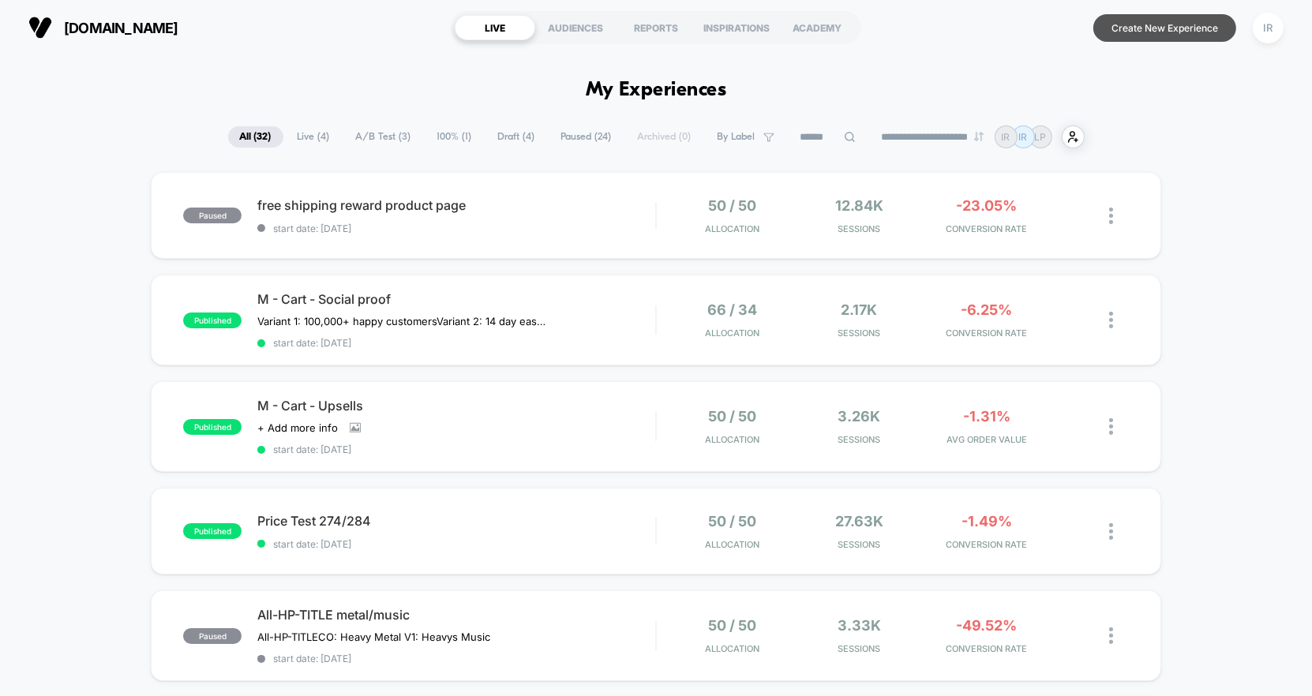
click at [1132, 17] on button "Create New Experience" at bounding box center [1165, 28] width 143 height 28
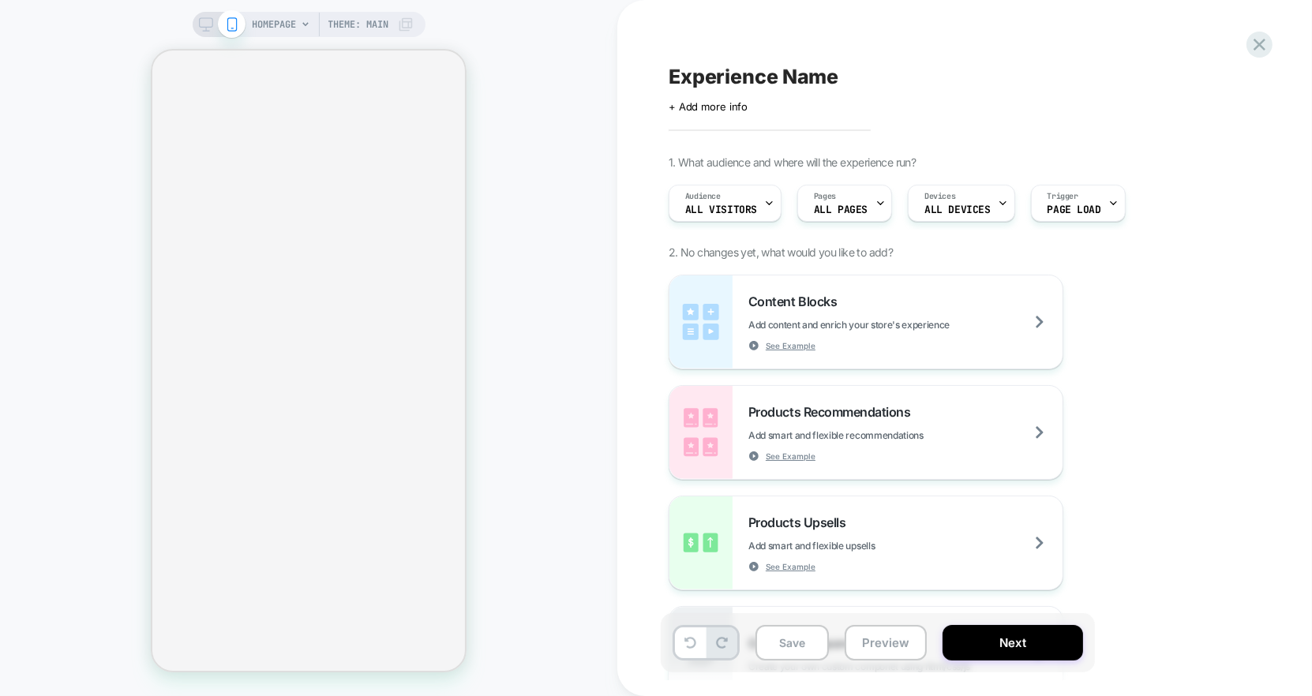
click at [543, 165] on div "HOMEPAGE Theme: MAIN" at bounding box center [308, 348] width 617 height 665
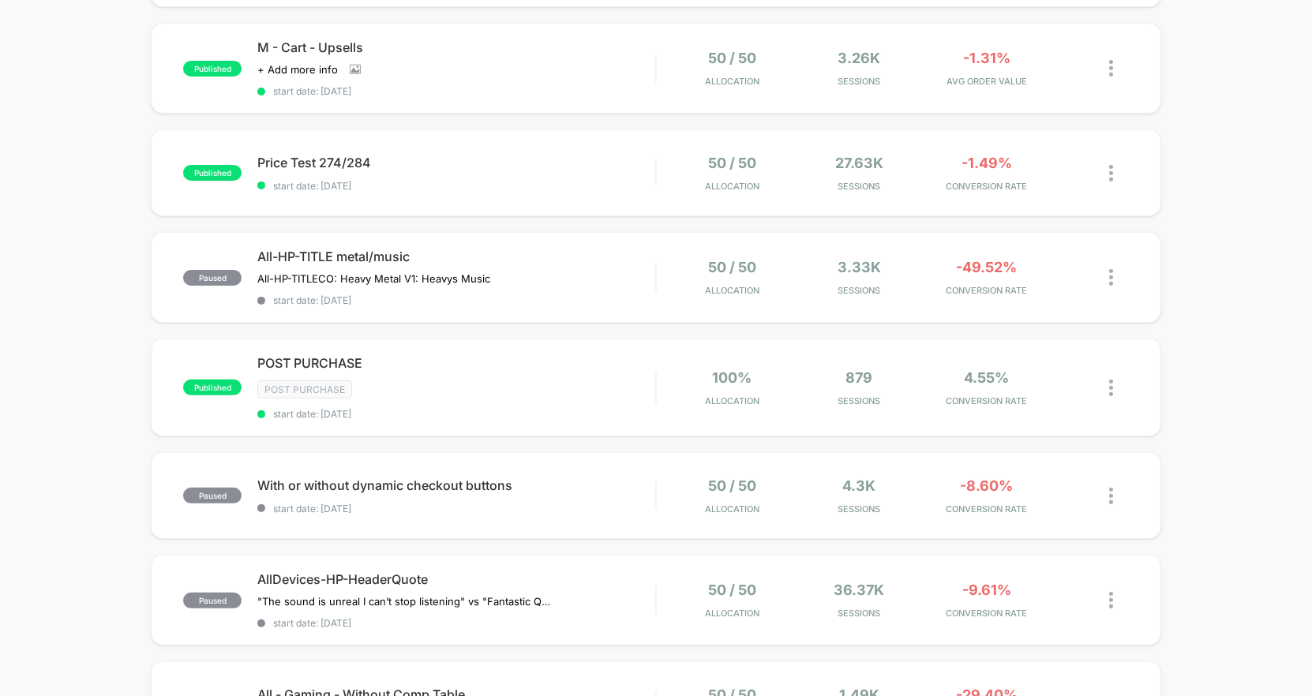
scroll to position [478, 0]
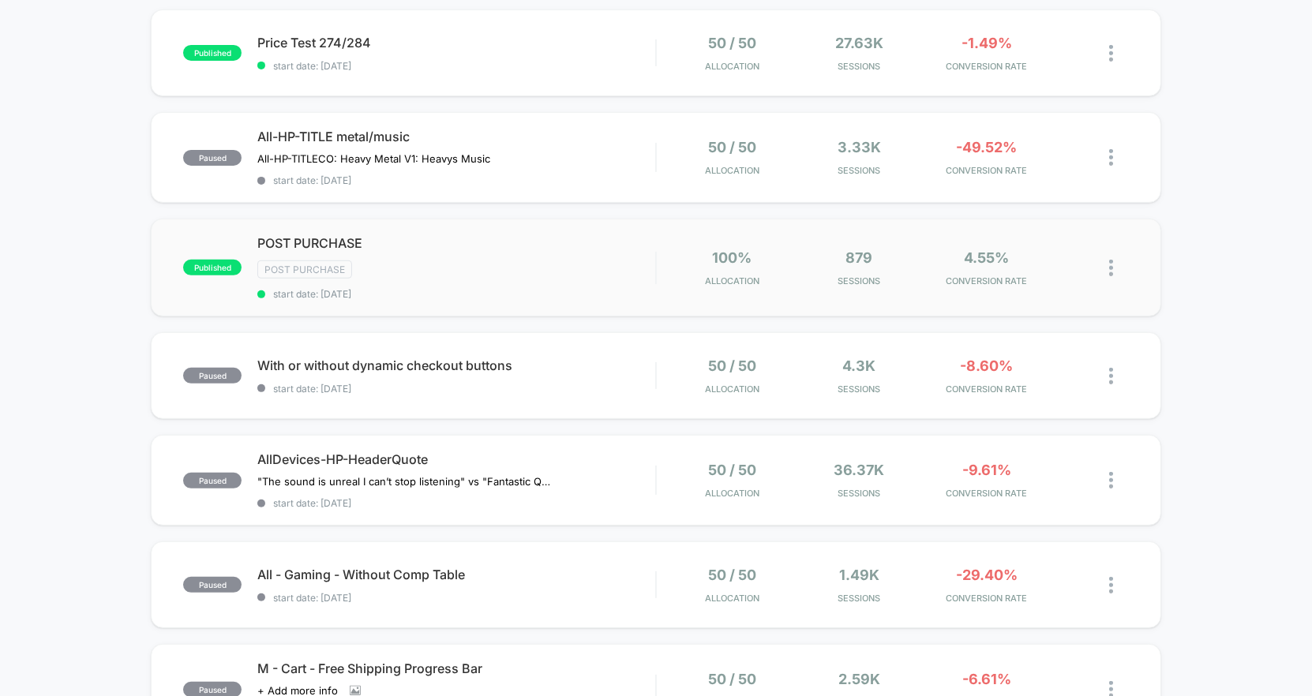
click at [592, 219] on div "published POST PURCHASE Post Purchase start date: 7/29/2025 100% Allocation 879…" at bounding box center [656, 268] width 1011 height 98
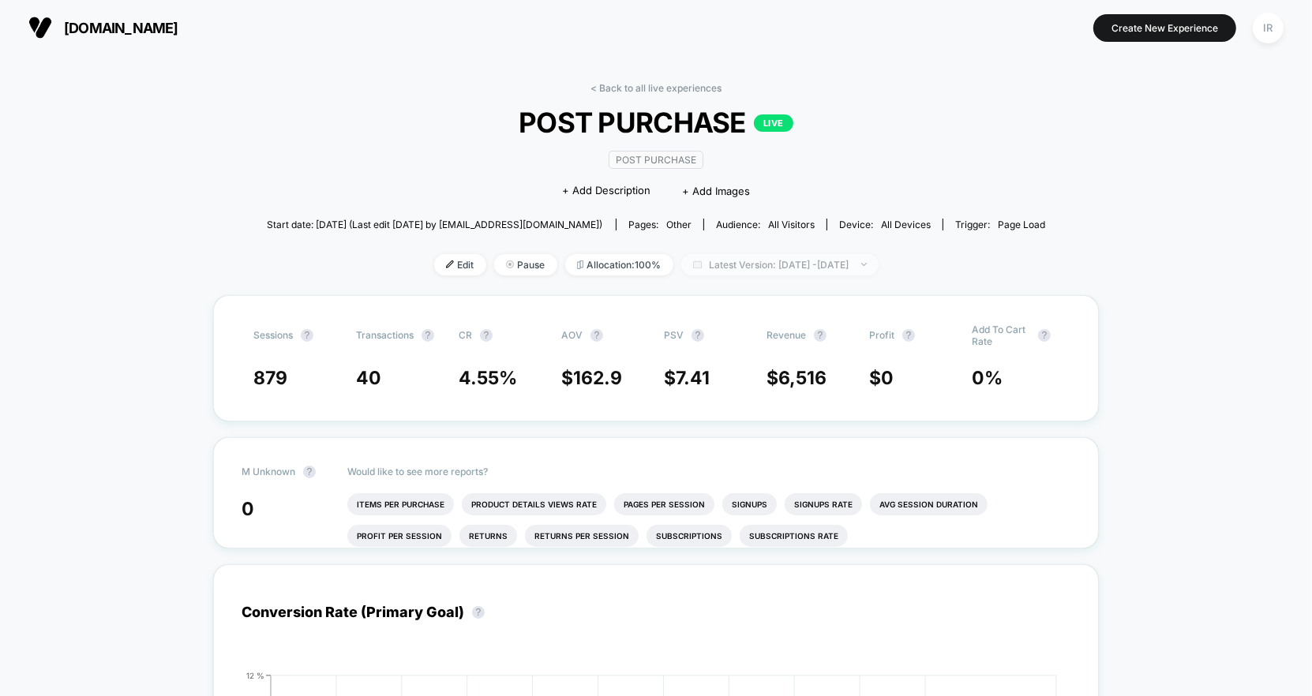
click at [813, 268] on span "Latest Version: Jul 29, 2025 - Aug 10, 2025" at bounding box center [779, 264] width 197 height 21
select select "*"
select select "****"
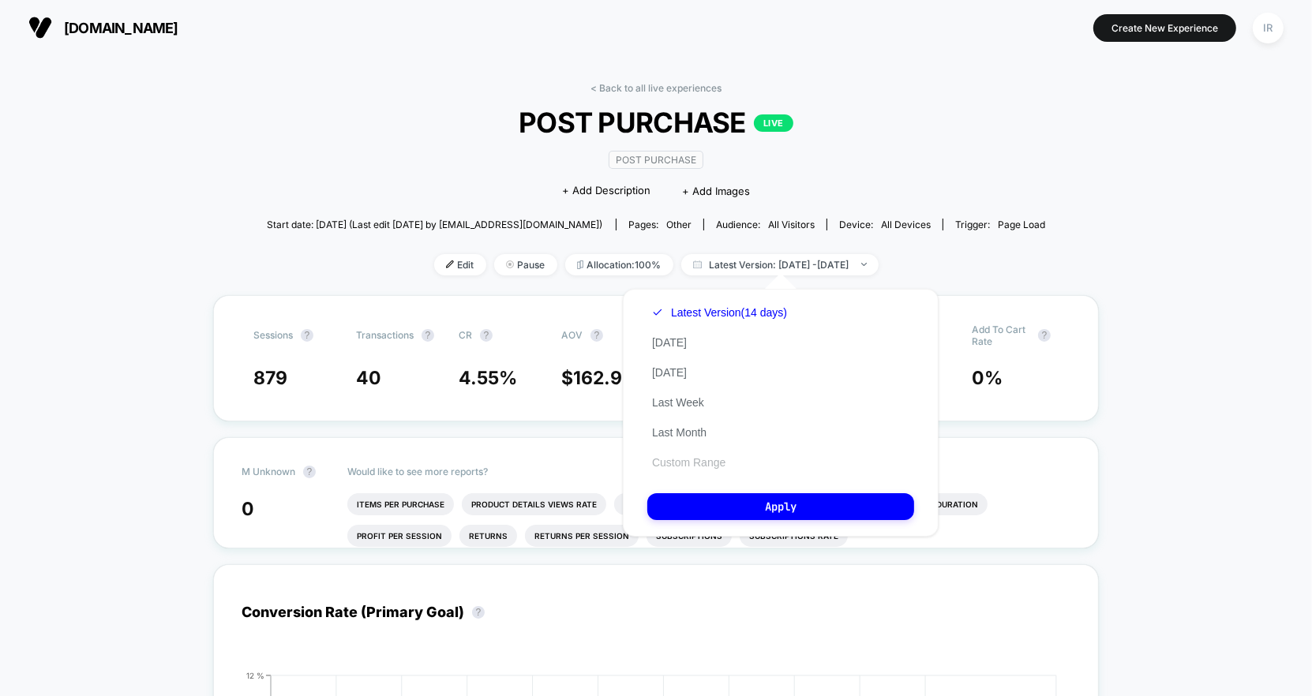
drag, startPoint x: 708, startPoint y: 446, endPoint x: 708, endPoint y: 463, distance: 16.6
click at [708, 463] on div "Latest Version (14 days) Today Yesterday Last Week Last Month Custom Range" at bounding box center [719, 388] width 144 height 180
click at [708, 463] on button "Custom Range" at bounding box center [688, 463] width 83 height 14
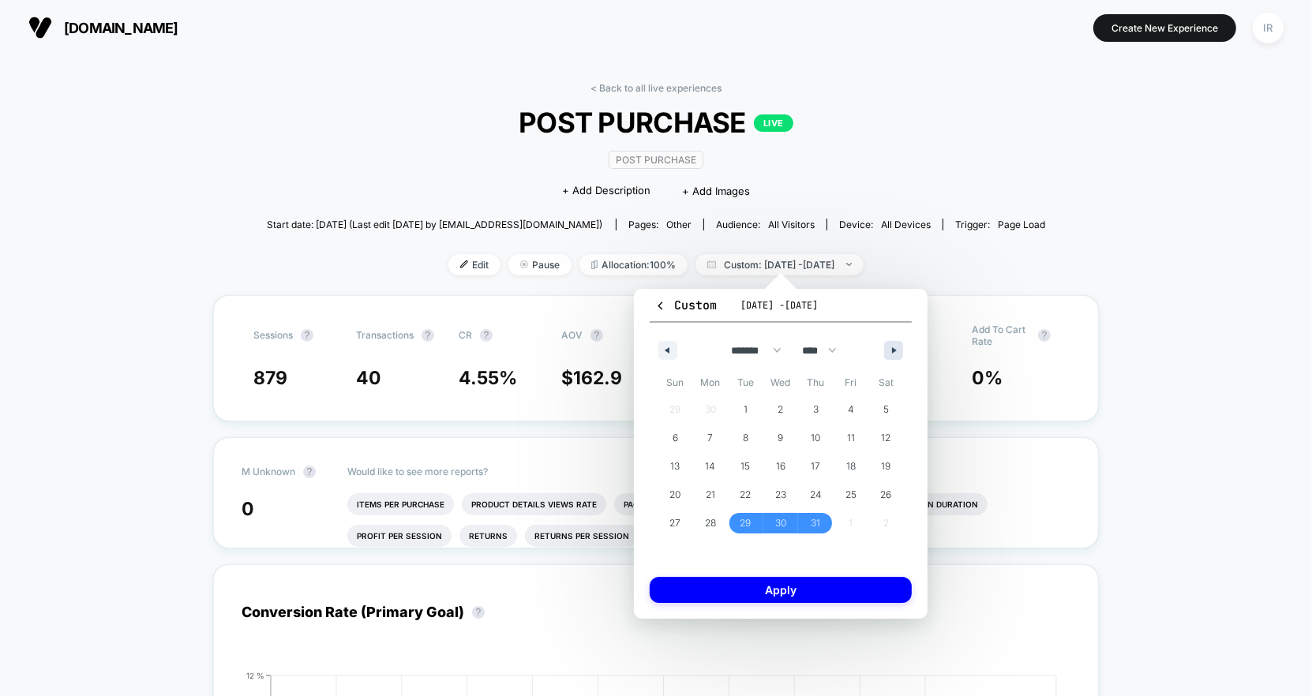
click at [895, 355] on button "button" at bounding box center [893, 350] width 19 height 19
select select "*"
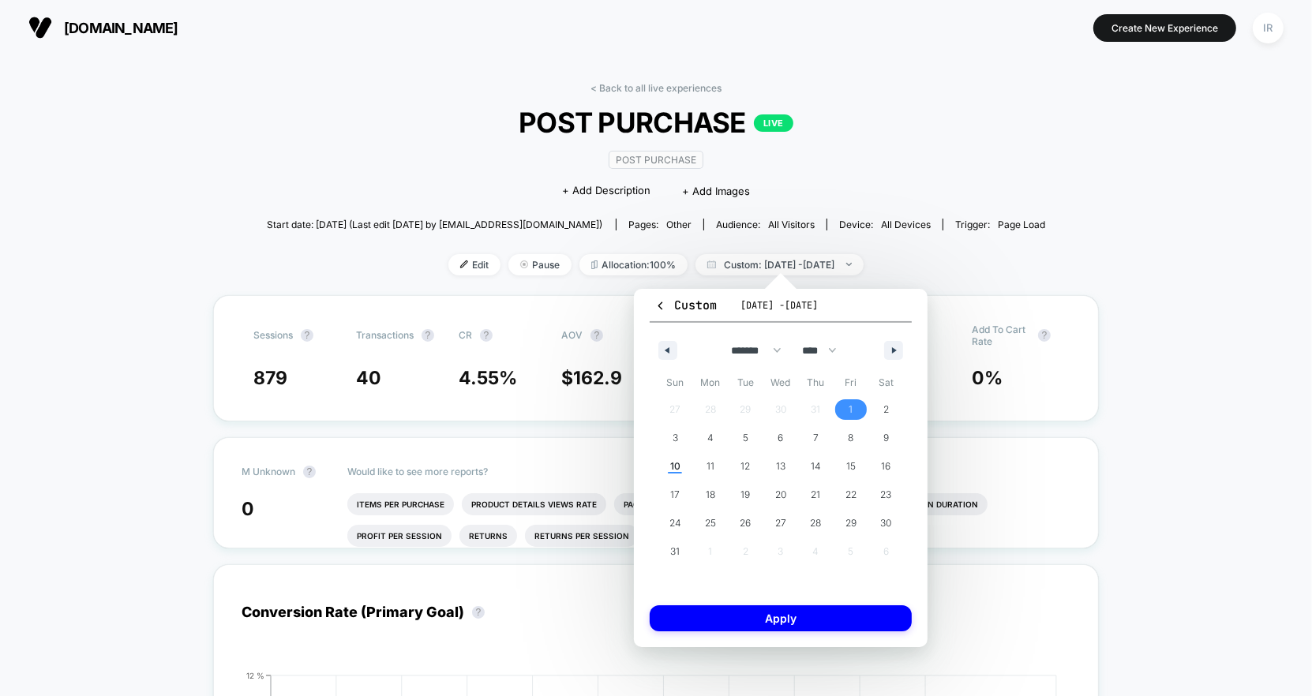
click at [846, 411] on span "1" at bounding box center [852, 410] width 36 height 21
click at [673, 466] on span "10" at bounding box center [675, 466] width 10 height 28
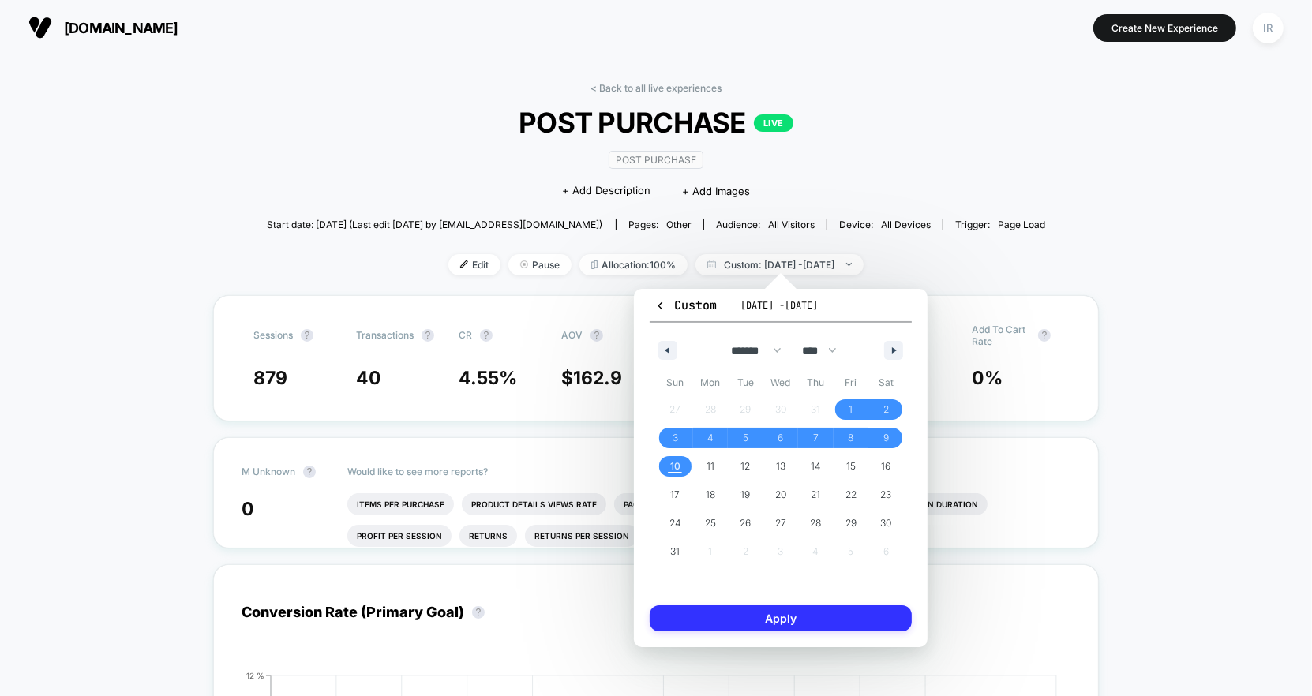
click at [738, 613] on button "Apply" at bounding box center [781, 619] width 262 height 26
